Goal: Task Accomplishment & Management: Use online tool/utility

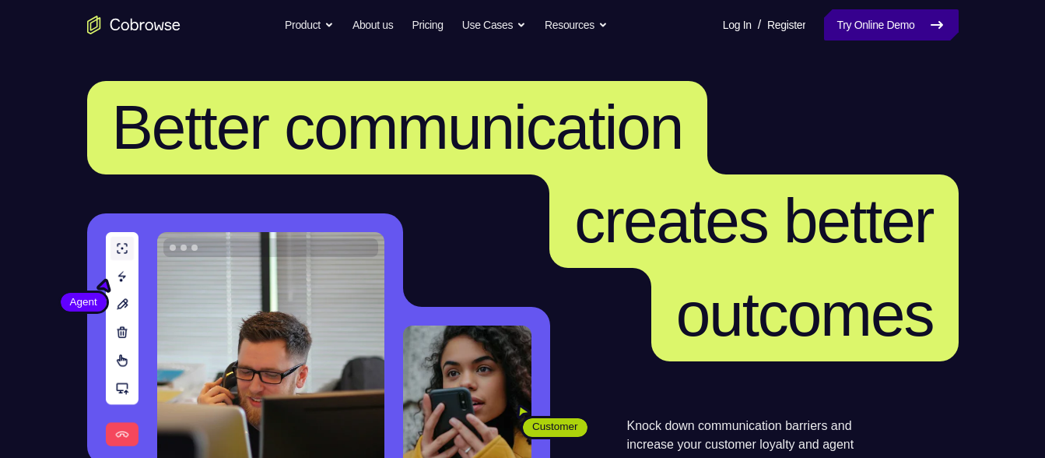
click at [910, 23] on link "Try Online Demo" at bounding box center [891, 24] width 134 height 31
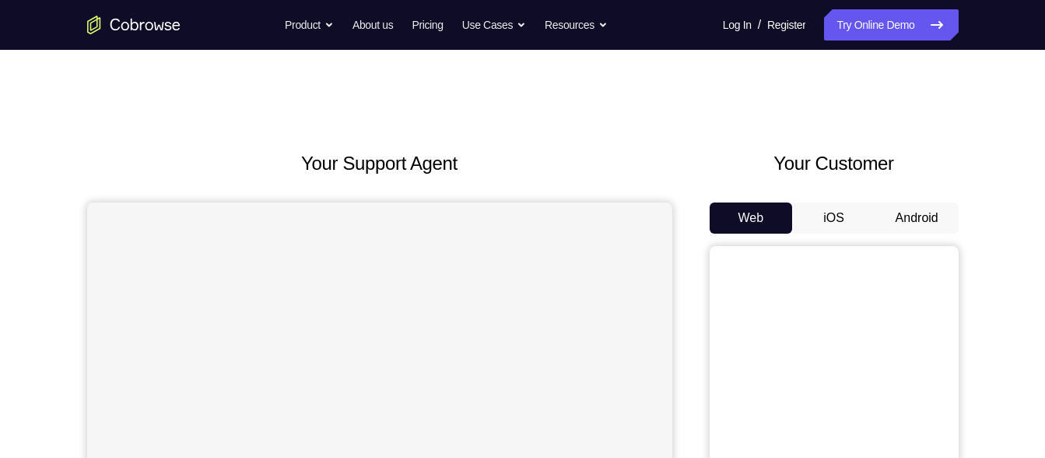
click at [913, 235] on div "Web iOS Android" at bounding box center [834, 463] width 249 height 522
click at [919, 224] on button "Android" at bounding box center [917, 217] width 83 height 31
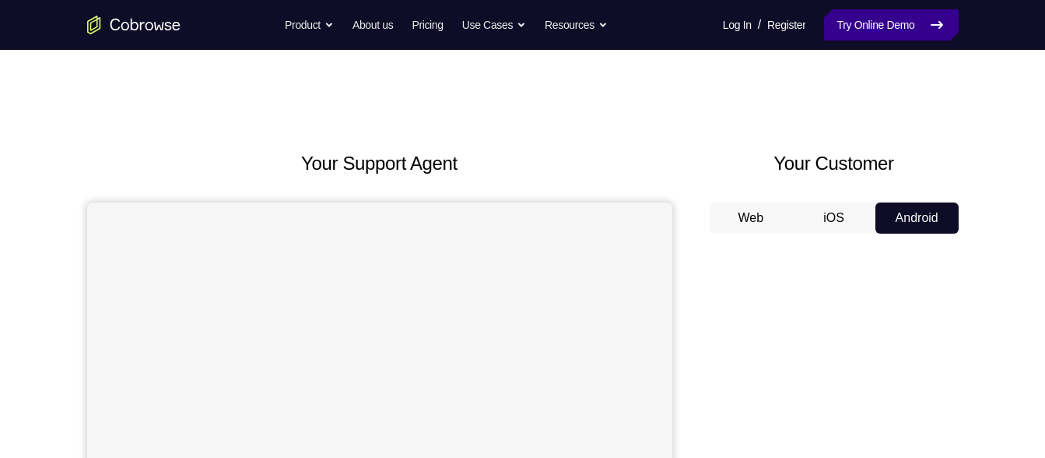
click at [897, 26] on link "Try Online Demo" at bounding box center [891, 24] width 134 height 31
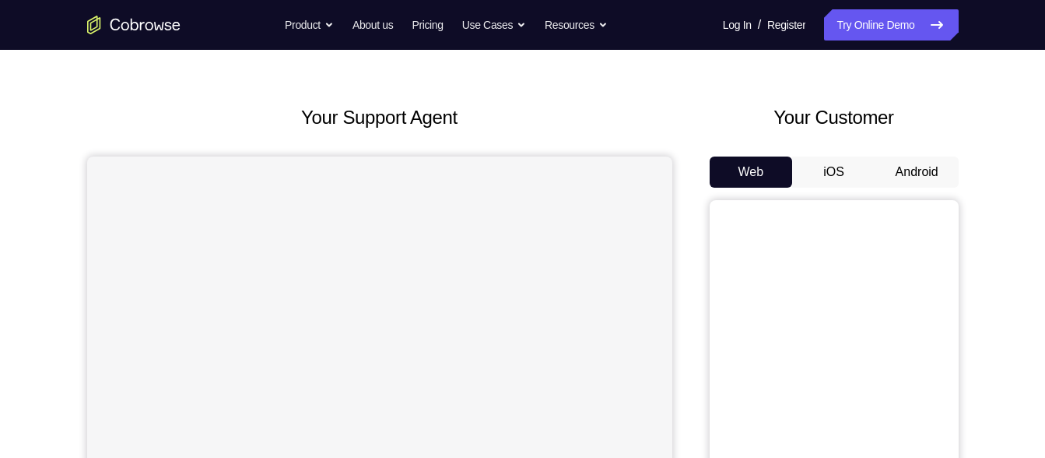
scroll to position [44, 0]
click at [913, 176] on button "Android" at bounding box center [917, 173] width 83 height 31
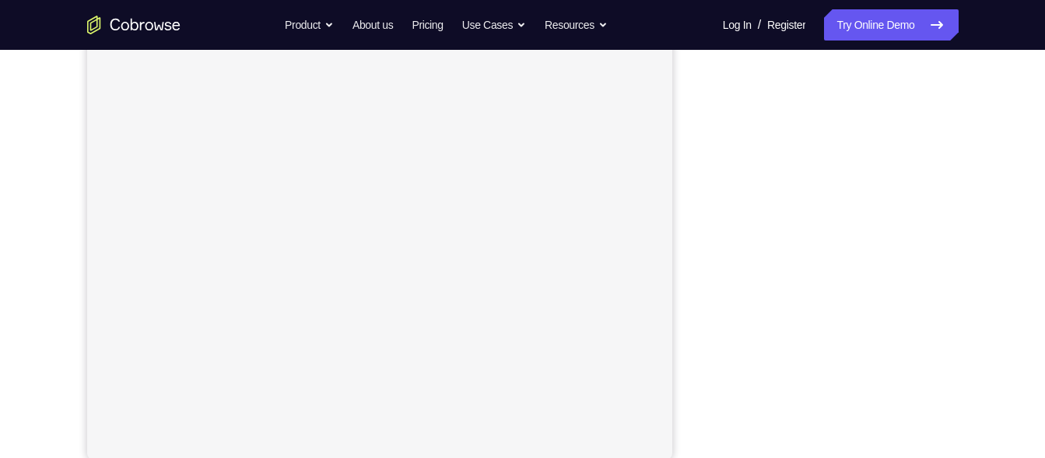
scroll to position [264, 0]
